Goal: Find contact information: Find contact information

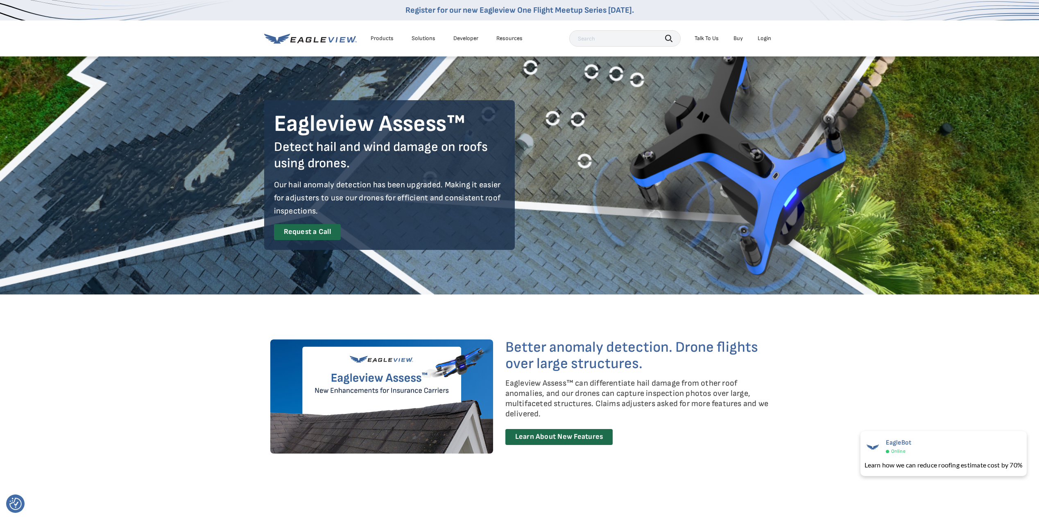
click at [383, 38] on div "Products" at bounding box center [381, 38] width 23 height 7
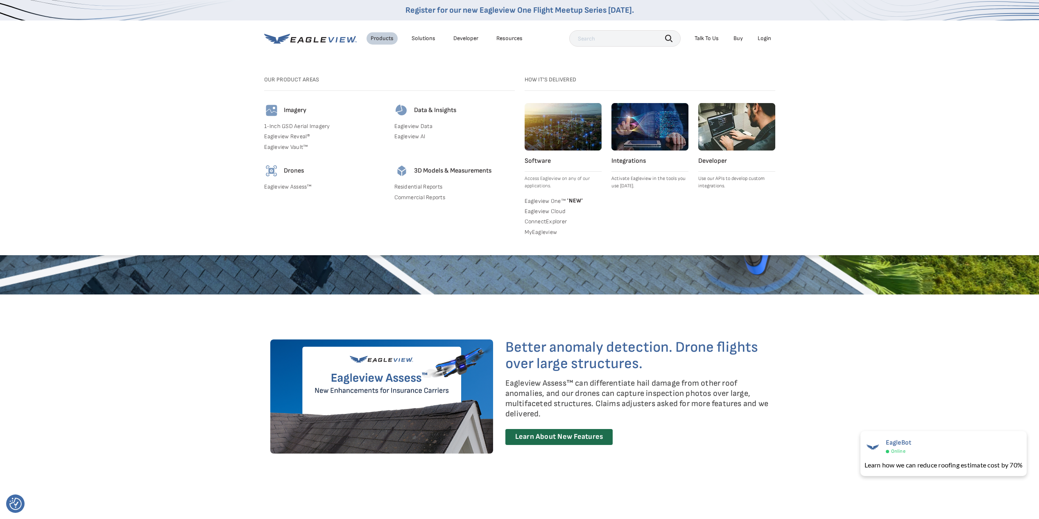
click at [420, 40] on div "Solutions" at bounding box center [423, 38] width 24 height 7
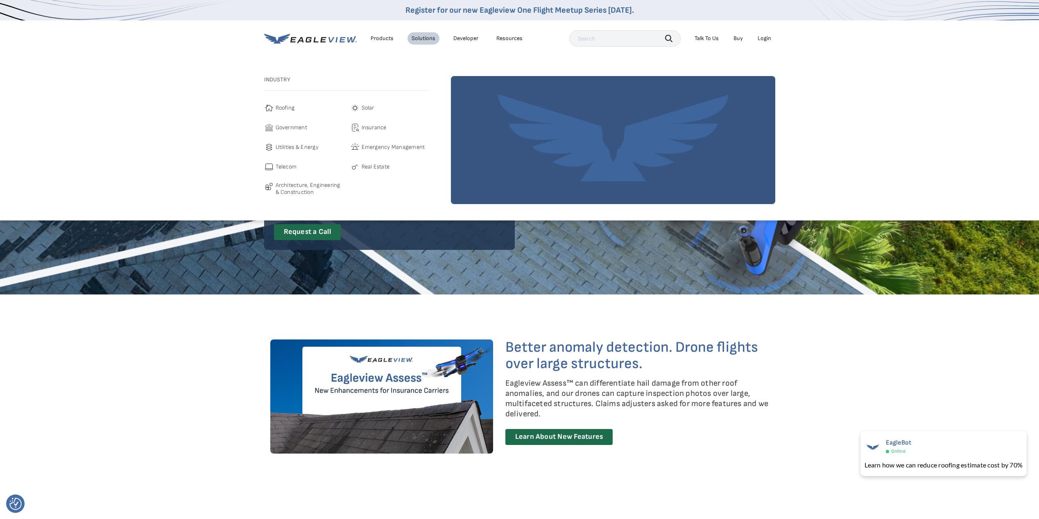
click at [501, 41] on div "Resources" at bounding box center [509, 38] width 26 height 7
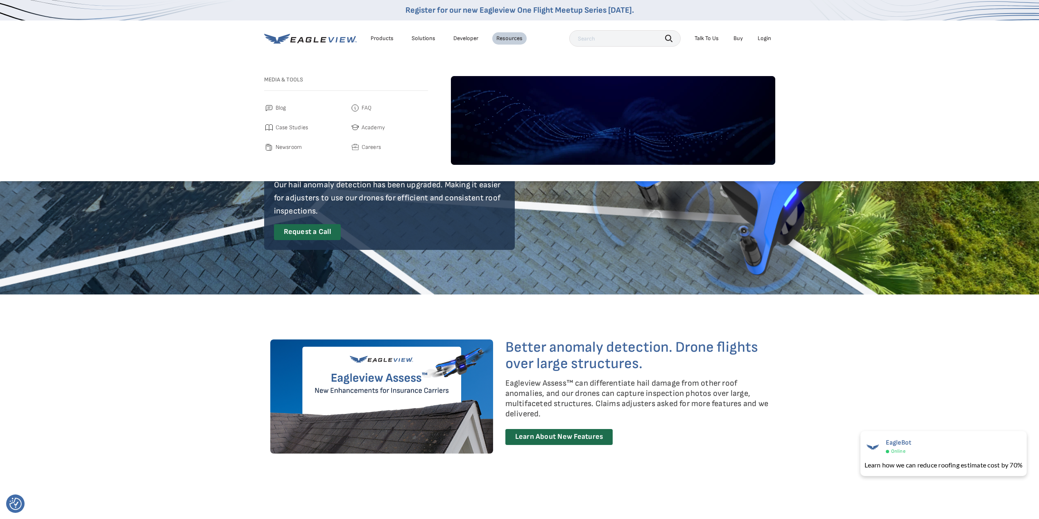
click at [386, 36] on div "Products" at bounding box center [381, 38] width 23 height 7
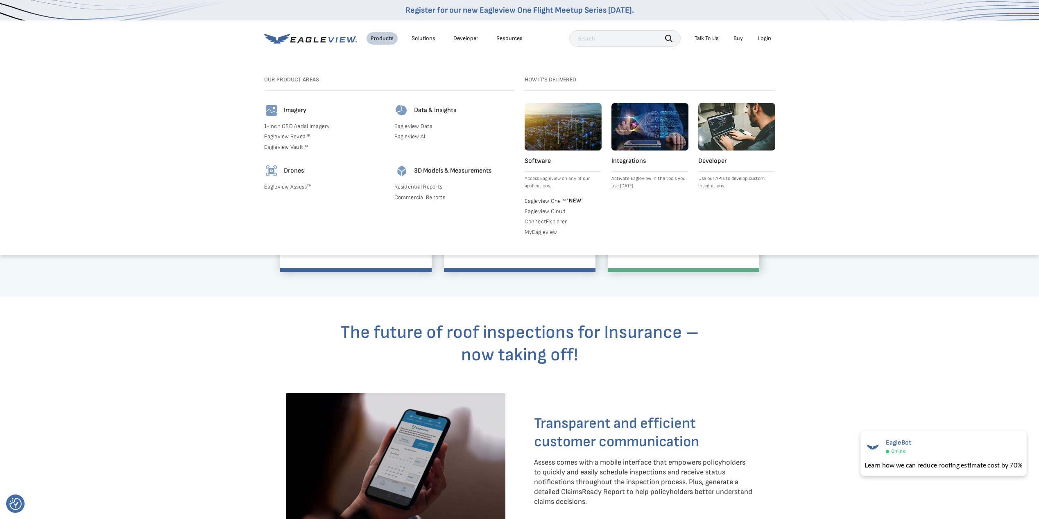
scroll to position [778, 0]
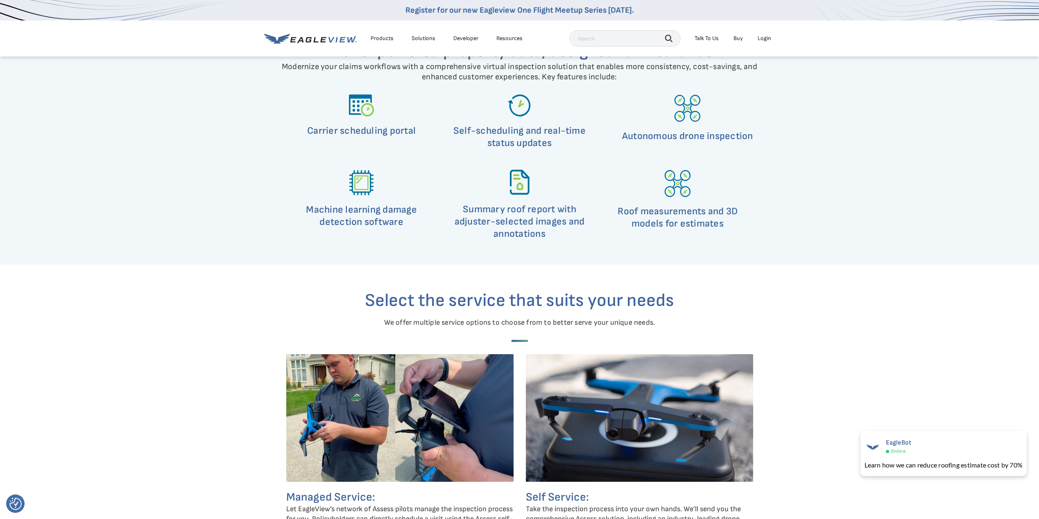
scroll to position [2497, 0]
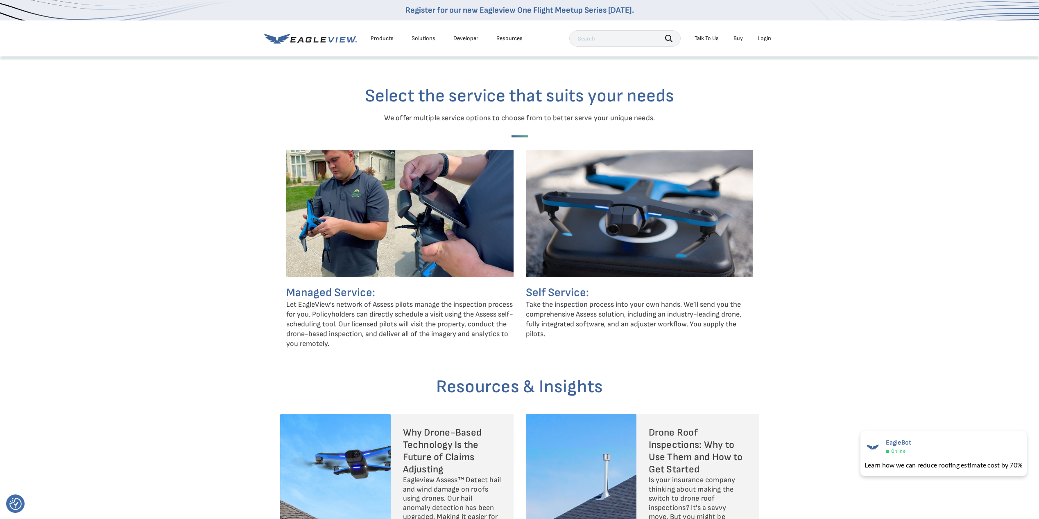
click at [351, 293] on h5 "Managed Service:" at bounding box center [399, 293] width 227 height 14
click at [356, 332] on p "Let EagleView’s network of Assess pilots manage the inspection process for you.…" at bounding box center [399, 324] width 227 height 49
click at [418, 203] on img at bounding box center [399, 214] width 227 height 128
click at [377, 220] on img at bounding box center [399, 214] width 227 height 128
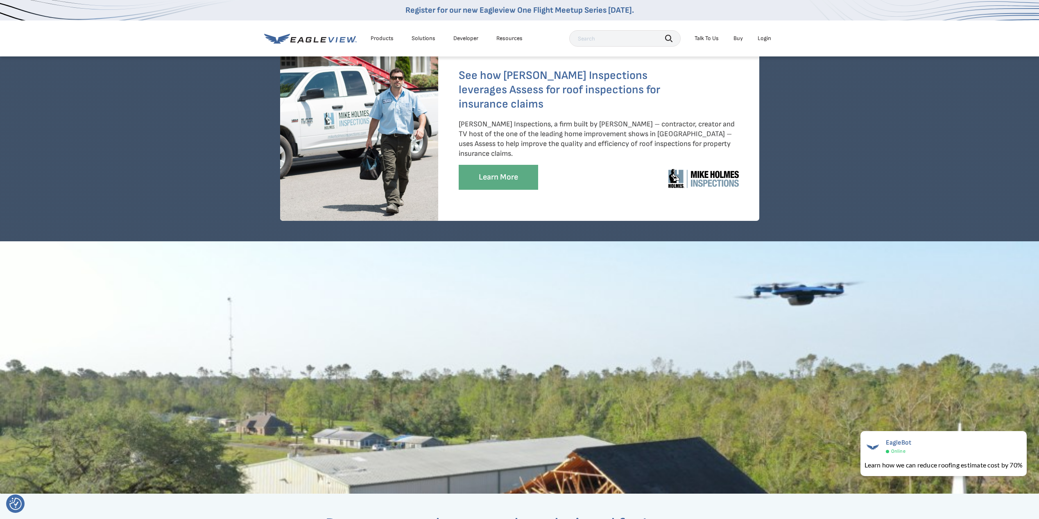
scroll to position [1801, 0]
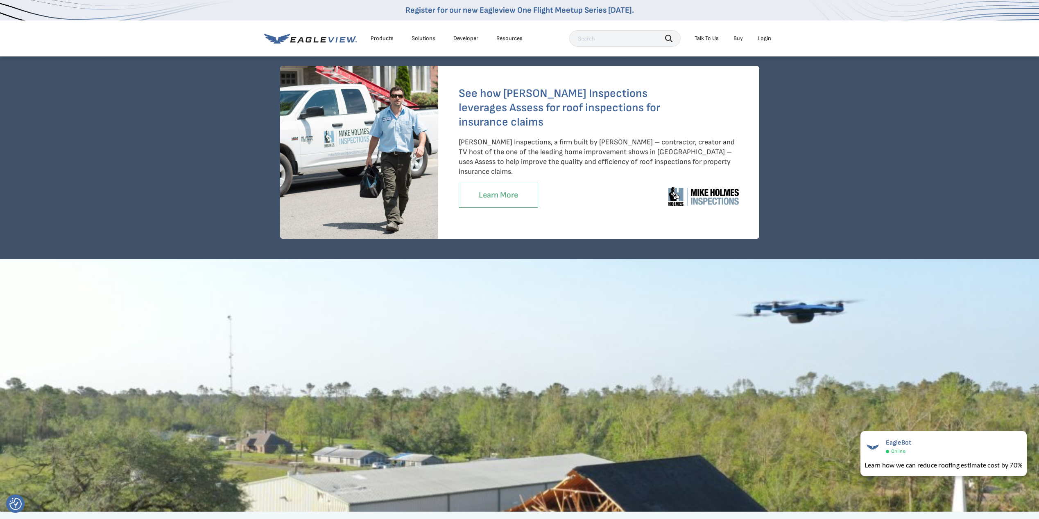
click at [508, 196] on link "Learn More" at bounding box center [497, 195] width 79 height 25
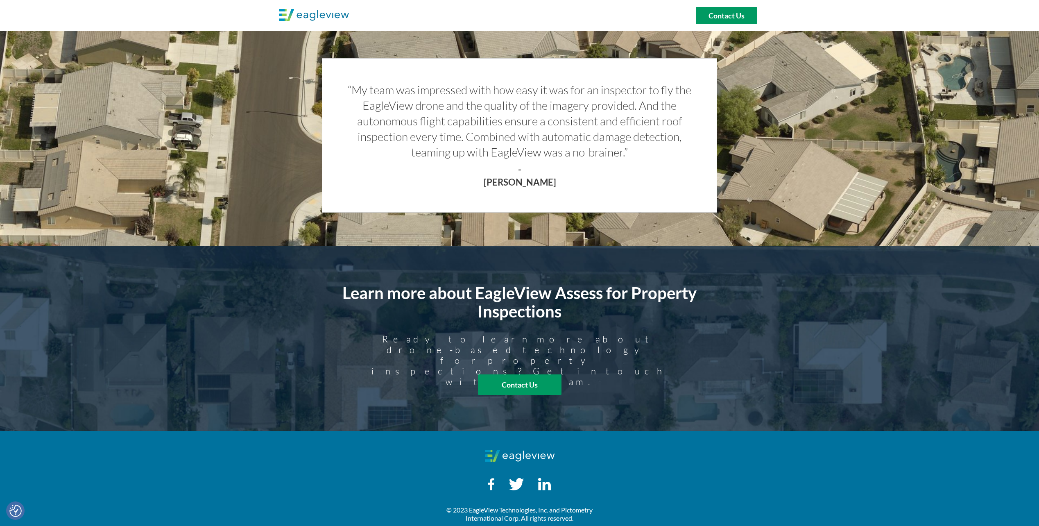
scroll to position [717, 0]
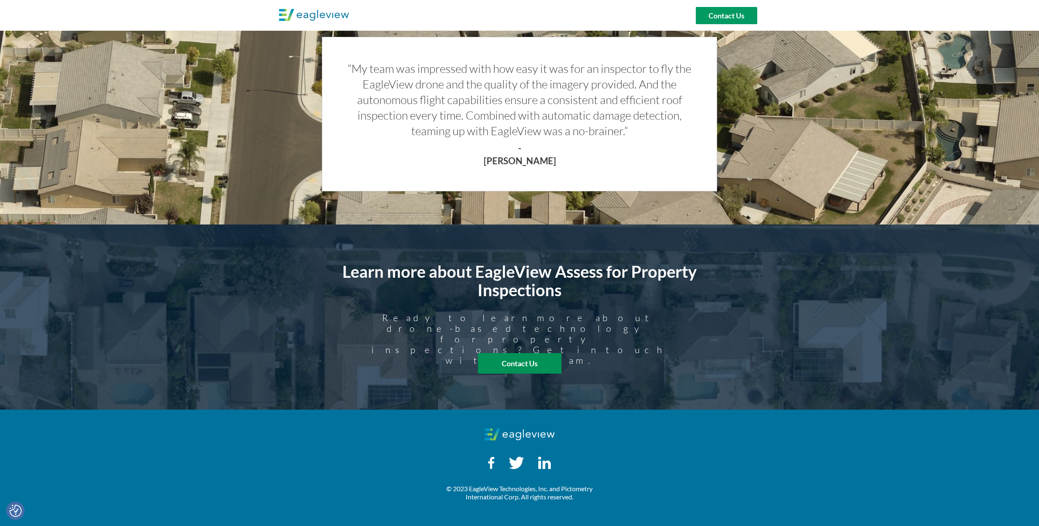
click at [481, 364] on span "Contact Us" at bounding box center [520, 363] width 84 height 9
